Goal: Navigation & Orientation: Go to known website

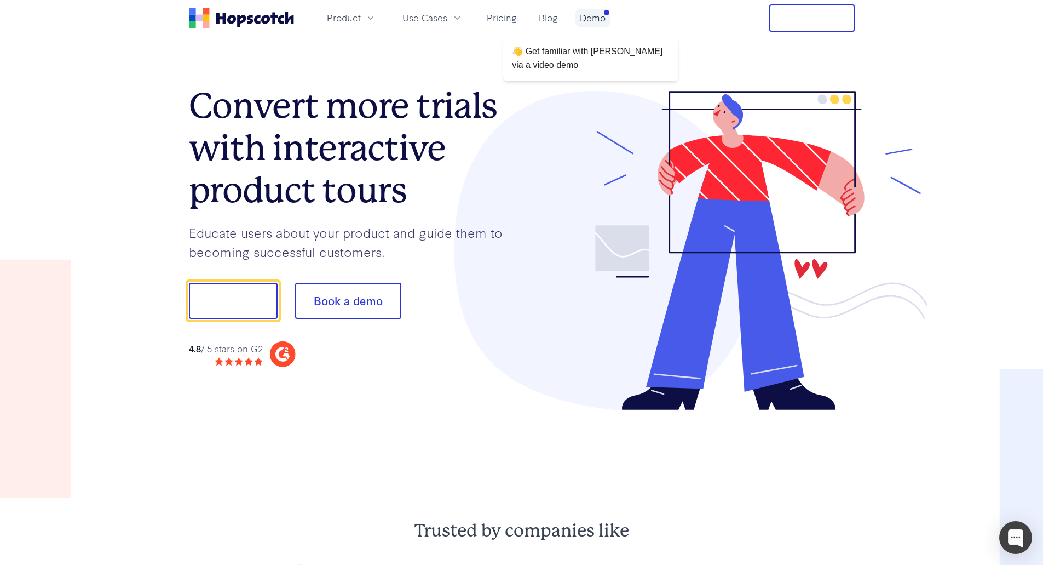
click at [596, 16] on link "Demo" at bounding box center [592, 18] width 34 height 18
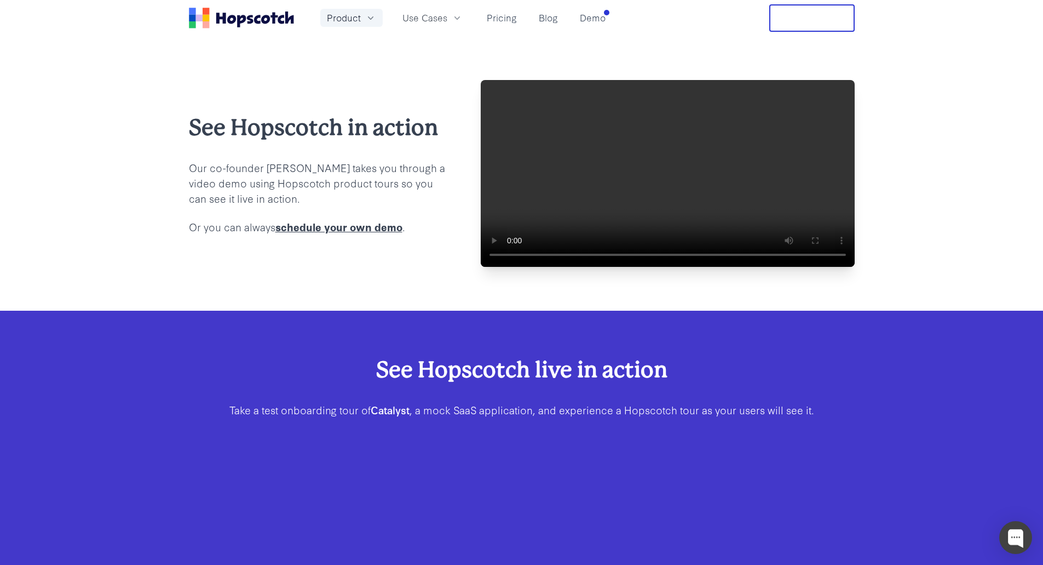
click at [362, 17] on button "Product" at bounding box center [351, 18] width 62 height 18
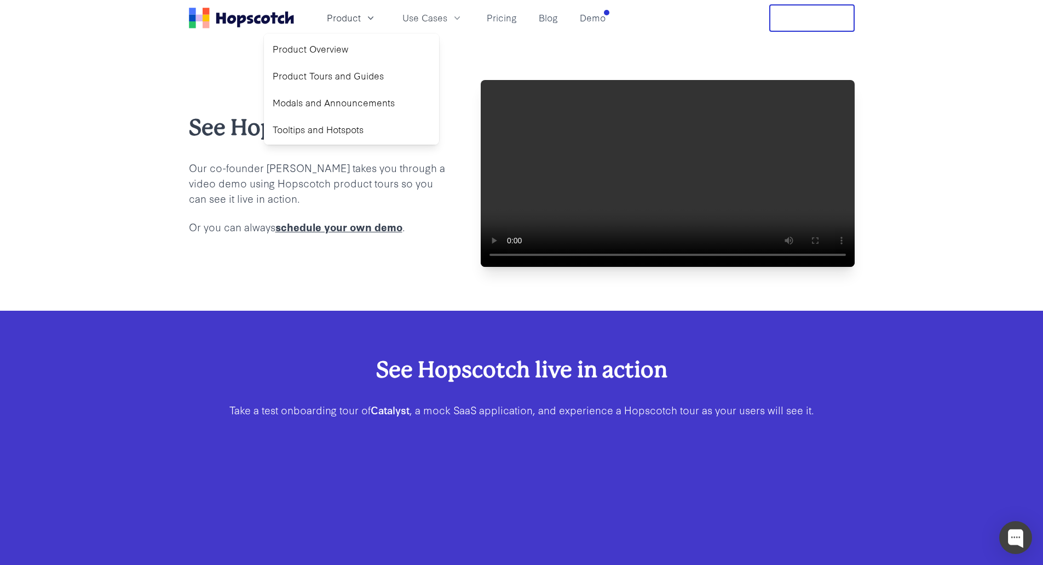
click at [289, 19] on icon "Home" at bounding box center [289, 17] width 9 height 12
